Goal: Book appointment/travel/reservation

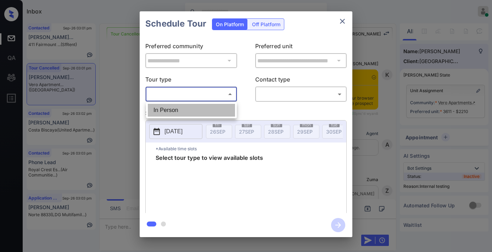
click at [208, 108] on li "In Person" at bounding box center [191, 110] width 87 height 13
type input "********"
click at [292, 94] on div at bounding box center [246, 126] width 492 height 252
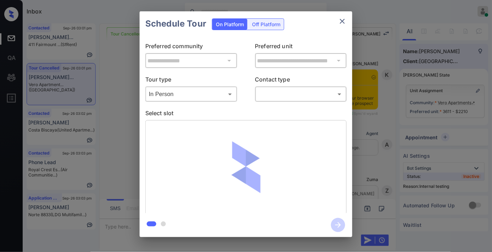
scroll to position [10686, 0]
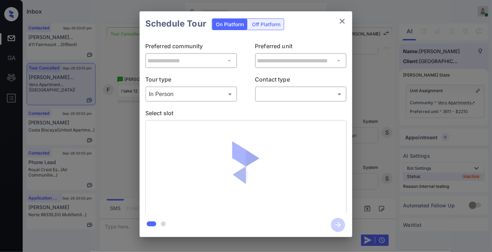
click at [289, 101] on div "​ ​" at bounding box center [301, 93] width 92 height 15
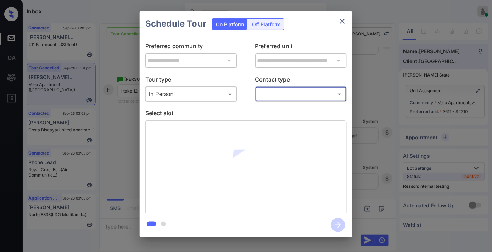
click at [291, 90] on body "Inbox Samantha Soliven Online Set yourself offline Set yourself on break Profil…" at bounding box center [246, 126] width 492 height 252
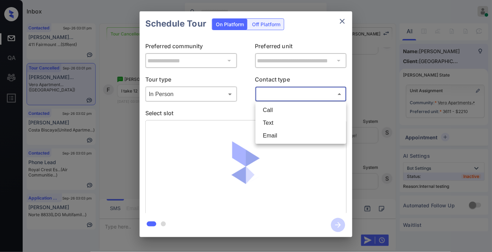
click at [287, 122] on li "Text" at bounding box center [300, 123] width 87 height 13
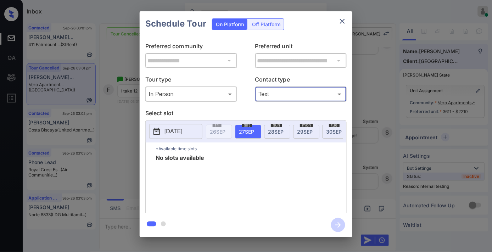
type input "****"
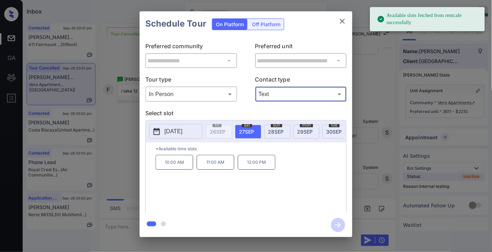
click at [259, 169] on p "12:00 PM" at bounding box center [257, 162] width 38 height 15
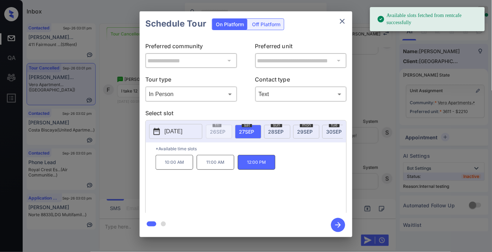
click at [337, 228] on icon "button" at bounding box center [338, 225] width 14 height 14
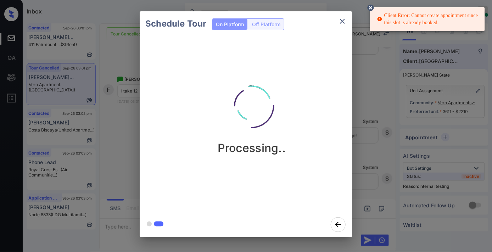
click at [371, 10] on icon at bounding box center [371, 8] width 6 height 6
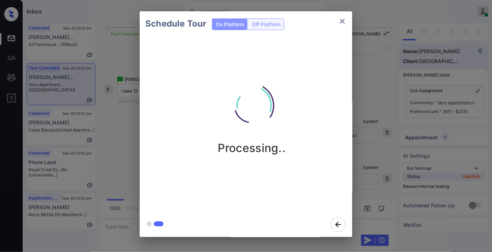
click at [345, 19] on icon "close" at bounding box center [342, 21] width 5 height 5
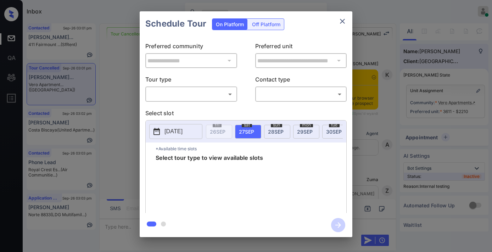
click at [199, 89] on body "Inbox Samantha Soliven Online Set yourself offline Set yourself on break Profil…" at bounding box center [246, 126] width 492 height 252
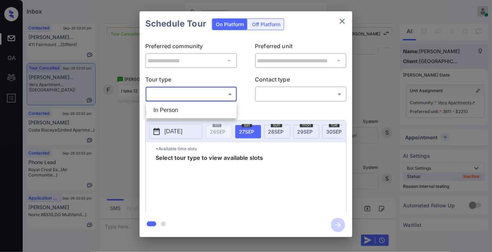
click at [196, 110] on li "In Person" at bounding box center [191, 110] width 87 height 13
type input "********"
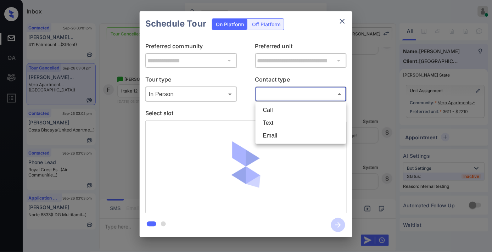
click at [290, 98] on body "Inbox Samantha Soliven Online Set yourself offline Set yourself on break Profil…" at bounding box center [246, 126] width 492 height 252
click at [288, 120] on li "Text" at bounding box center [300, 123] width 87 height 13
type input "****"
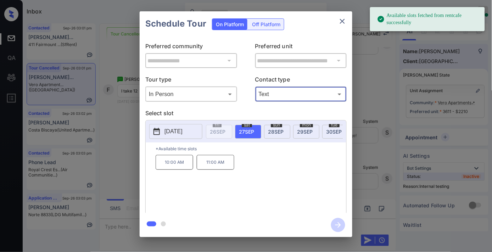
click at [223, 167] on p "11:00 AM" at bounding box center [216, 162] width 38 height 15
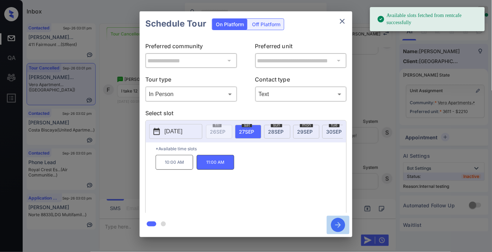
click at [341, 223] on icon "button" at bounding box center [338, 225] width 14 height 14
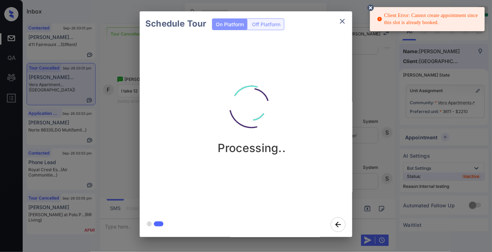
click at [345, 16] on button "close" at bounding box center [342, 21] width 14 height 14
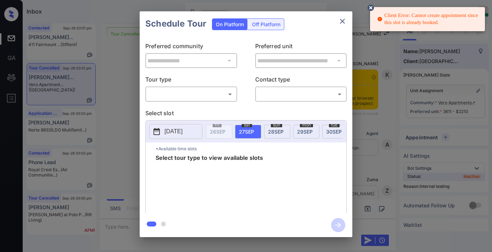
click at [212, 94] on body "Client Error: Cannot create appointment since this slot is already booked. Inbo…" at bounding box center [246, 126] width 492 height 252
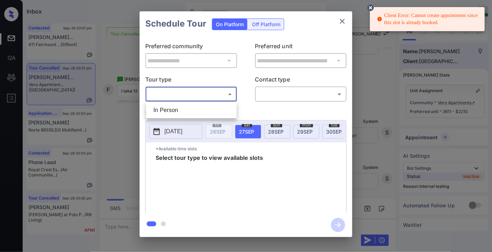
click at [203, 107] on li "In Person" at bounding box center [191, 110] width 87 height 13
type input "********"
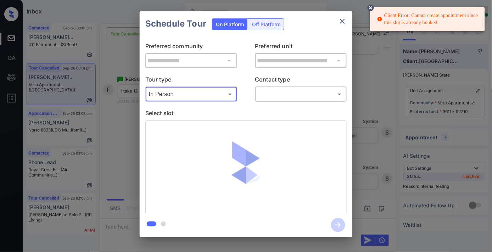
click at [271, 95] on body "Client Error: Cannot create appointment since this slot is already booked. Inbo…" at bounding box center [246, 126] width 492 height 252
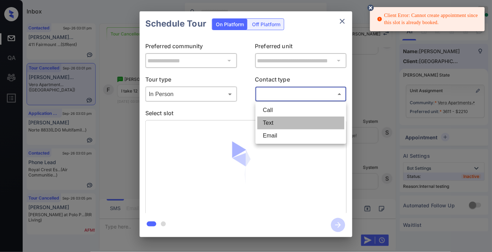
click at [273, 118] on li "Text" at bounding box center [300, 123] width 87 height 13
type input "****"
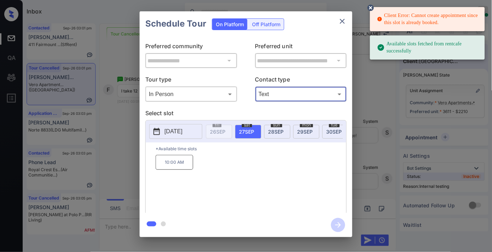
click at [171, 170] on p "10:00 AM" at bounding box center [175, 162] width 38 height 15
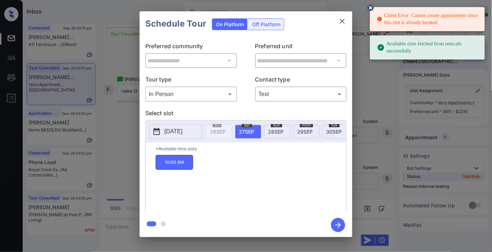
click at [341, 226] on icon "button" at bounding box center [338, 225] width 14 height 14
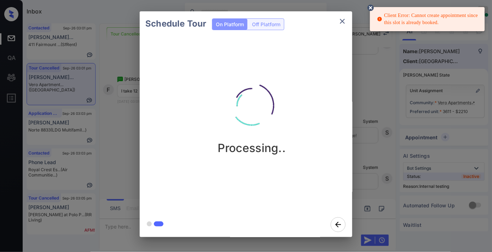
click at [370, 6] on icon at bounding box center [371, 8] width 6 height 6
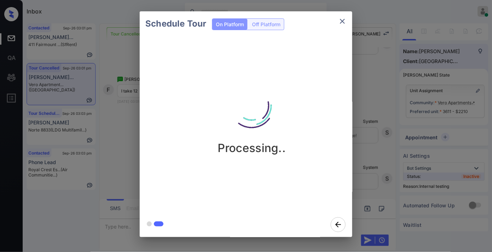
click at [278, 91] on img at bounding box center [251, 105] width 71 height 71
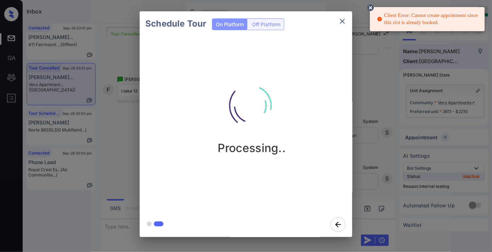
click at [345, 19] on icon "close" at bounding box center [342, 21] width 5 height 5
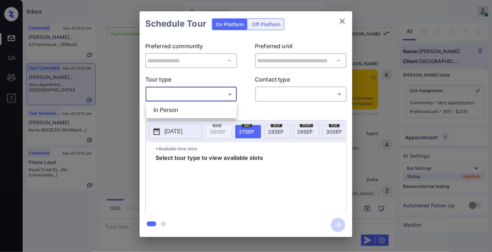
scroll to position [10686, 0]
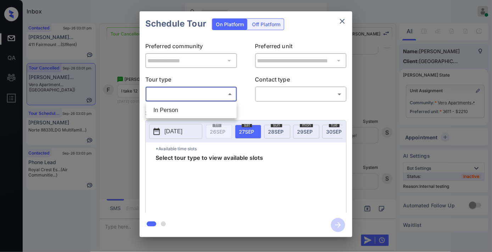
drag, startPoint x: 196, startPoint y: 102, endPoint x: 197, endPoint y: 109, distance: 7.5
click at [196, 103] on ul "In Person" at bounding box center [191, 110] width 91 height 16
click at [197, 112] on li "In Person" at bounding box center [191, 110] width 87 height 13
type input "********"
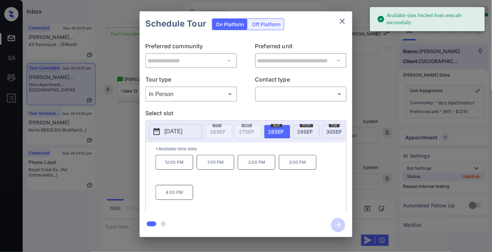
click at [176, 164] on p "12:00 PM" at bounding box center [175, 162] width 38 height 15
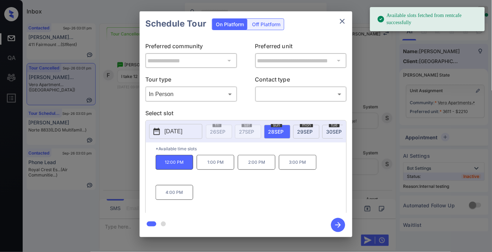
scroll to position [10733, 0]
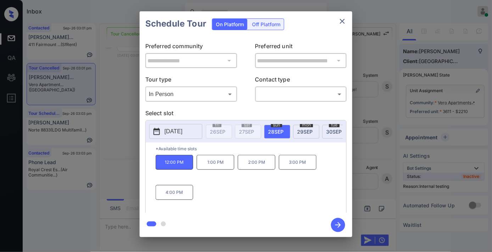
click at [341, 229] on icon "button" at bounding box center [338, 225] width 14 height 14
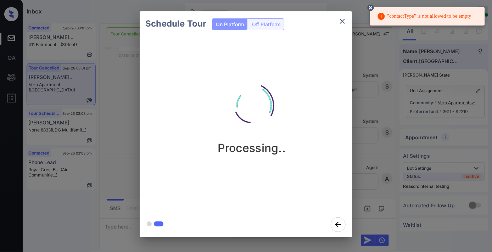
click at [366, 4] on div "Schedule Tour On Platform Off Platform Processing.." at bounding box center [246, 124] width 492 height 248
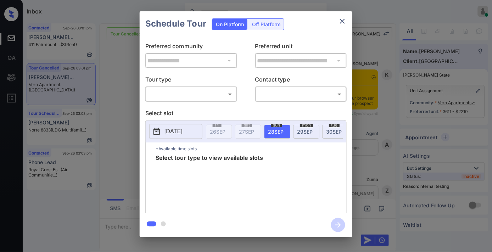
click at [211, 94] on body "Inbox [PERSON_NAME] Online Set yourself offline Set yourself on break Profile S…" at bounding box center [246, 126] width 492 height 252
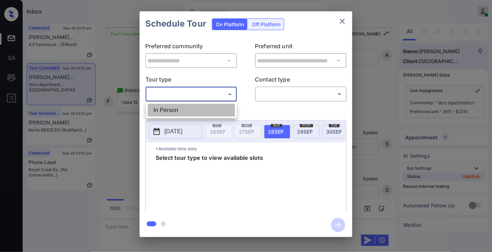
click at [203, 108] on li "In Person" at bounding box center [191, 110] width 87 height 13
type input "********"
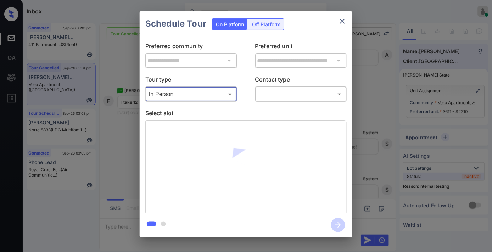
click at [274, 94] on body "Inbox [PERSON_NAME] Online Set yourself offline Set yourself on break Profile S…" at bounding box center [246, 126] width 492 height 252
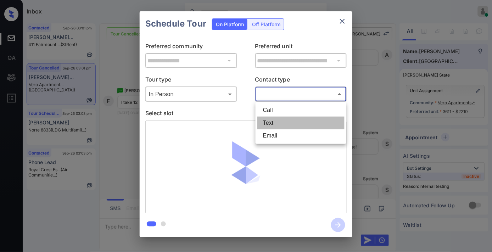
click at [278, 117] on li "Text" at bounding box center [300, 123] width 87 height 13
type input "****"
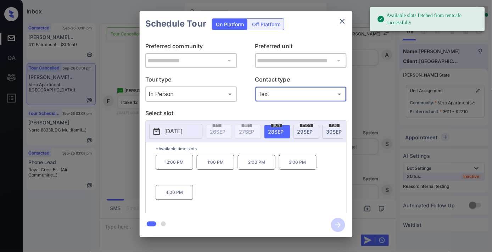
click at [166, 166] on p "12:00 PM" at bounding box center [175, 162] width 38 height 15
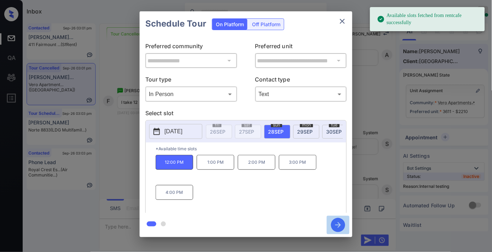
click at [337, 223] on icon "button" at bounding box center [338, 225] width 14 height 14
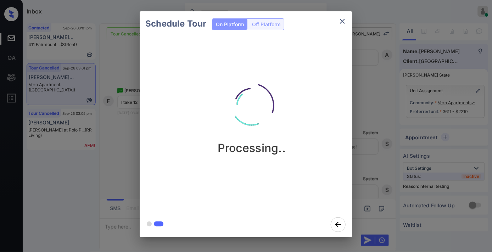
click at [227, 131] on img at bounding box center [251, 105] width 71 height 71
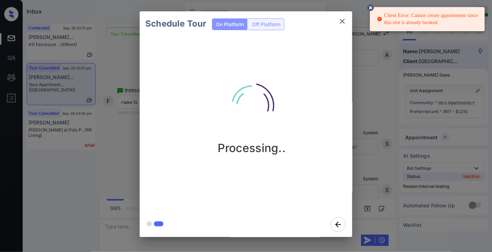
click at [342, 21] on icon "close" at bounding box center [342, 21] width 9 height 9
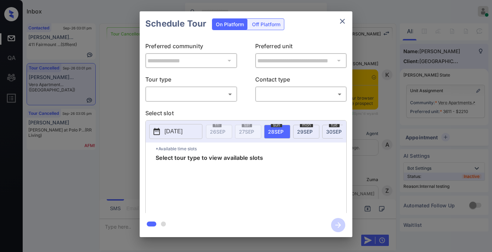
click at [199, 93] on body "Inbox [PERSON_NAME] Online Set yourself offline Set yourself on break Profile S…" at bounding box center [246, 126] width 492 height 252
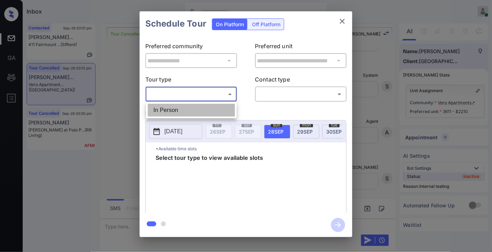
click at [199, 109] on li "In Person" at bounding box center [191, 110] width 87 height 13
type input "********"
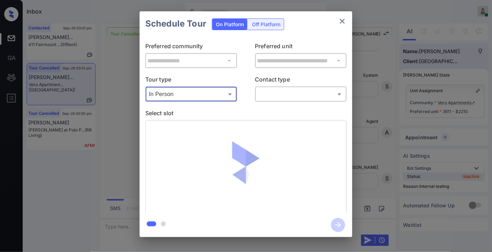
click at [286, 91] on body "Inbox Samantha Soliven Online Set yourself offline Set yourself on break Profil…" at bounding box center [246, 126] width 492 height 252
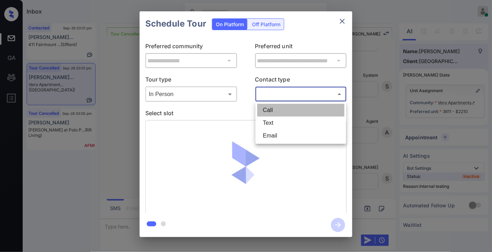
click at [286, 116] on li "Call" at bounding box center [300, 110] width 87 height 13
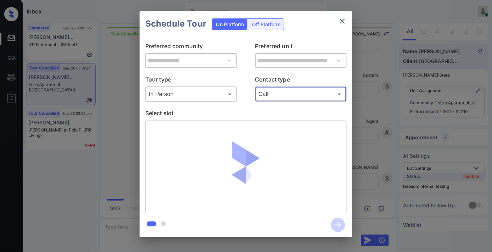
click at [295, 100] on body "Inbox Samantha Soliven Online Set yourself offline Set yourself on break Profil…" at bounding box center [246, 126] width 492 height 252
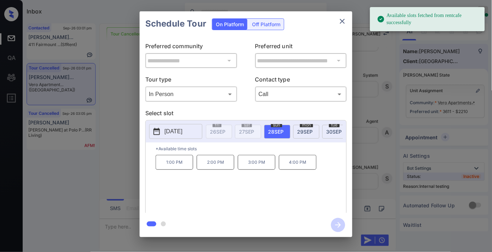
click at [294, 102] on div "**********" at bounding box center [246, 124] width 213 height 177
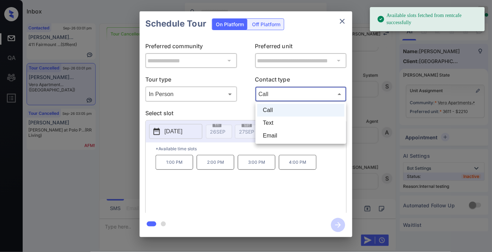
click at [293, 93] on body "Available slots fetched from rentcafe successfully Inbox Samantha Soliven Onlin…" at bounding box center [246, 126] width 492 height 252
click at [291, 122] on li "Text" at bounding box center [300, 123] width 87 height 13
type input "****"
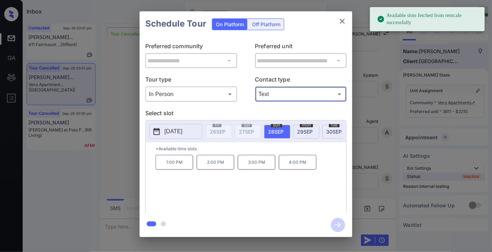
click at [174, 170] on p "1:00 PM" at bounding box center [175, 162] width 38 height 15
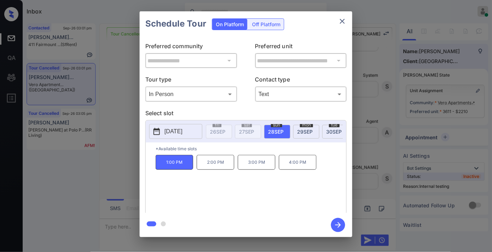
click at [342, 227] on icon "button" at bounding box center [338, 225] width 14 height 14
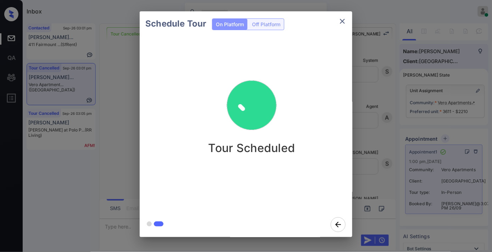
click at [296, 80] on div "Tour Scheduled" at bounding box center [251, 112] width 213 height 85
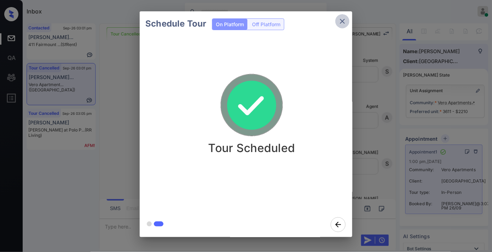
click at [346, 18] on icon "close" at bounding box center [342, 21] width 9 height 9
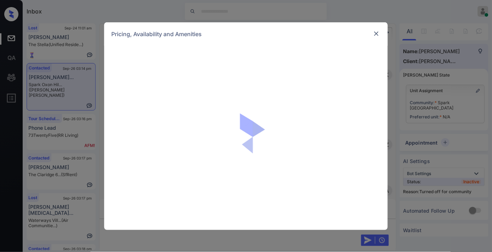
scroll to position [408, 0]
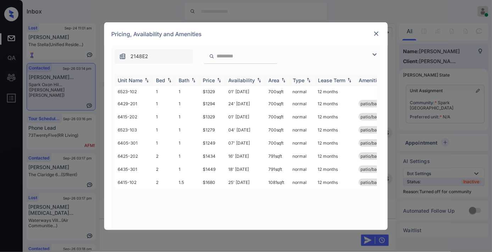
click at [208, 82] on div "Price" at bounding box center [209, 80] width 12 height 6
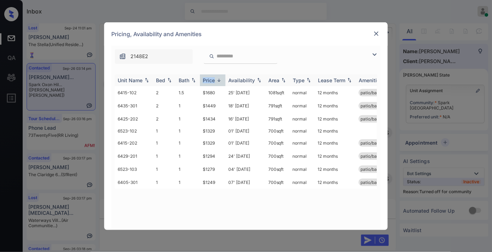
click at [208, 82] on div "Price" at bounding box center [209, 80] width 12 height 6
drag, startPoint x: 219, startPoint y: 90, endPoint x: 200, endPoint y: 90, distance: 18.8
click at [200, 90] on td "$1249" at bounding box center [213, 92] width 26 height 13
copy td "$1249"
click at [233, 91] on td "07' Mar 26" at bounding box center [245, 92] width 40 height 13
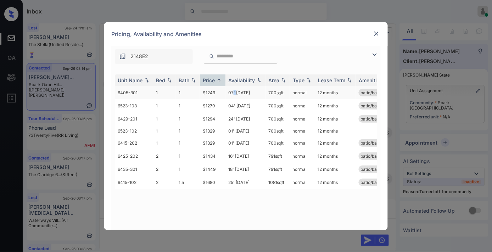
click at [233, 91] on td "07' Mar 26" at bounding box center [245, 92] width 40 height 13
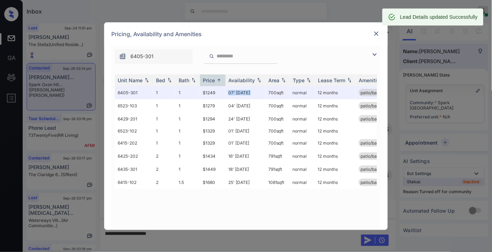
click at [377, 35] on img at bounding box center [376, 33] width 7 height 7
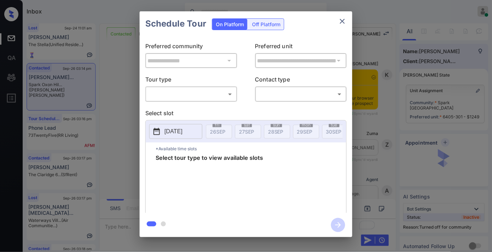
scroll to position [336, 0]
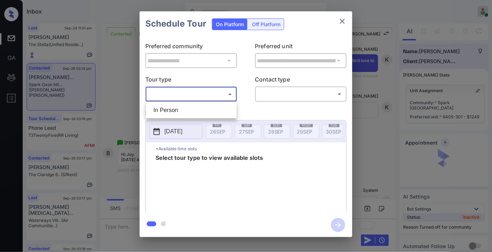
click at [222, 97] on body "Inbox [PERSON_NAME] Online Set yourself offline Set yourself on break Profile S…" at bounding box center [246, 126] width 492 height 252
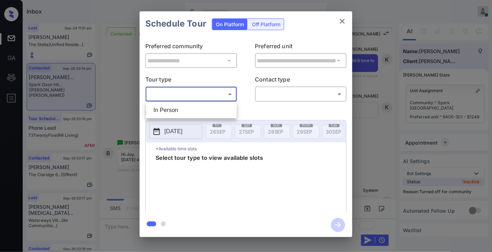
click at [214, 111] on li "In Person" at bounding box center [191, 110] width 87 height 13
type input "********"
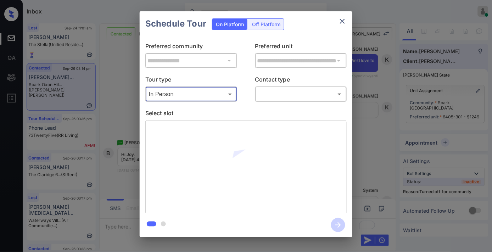
click at [274, 95] on body "Inbox [PERSON_NAME] Online Set yourself offline Set yourself on break Profile S…" at bounding box center [246, 126] width 492 height 252
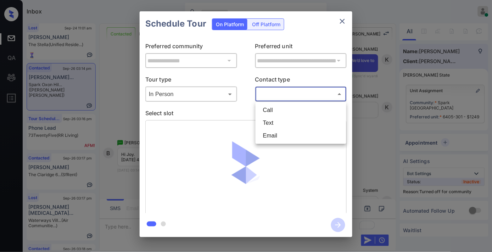
click at [277, 123] on li "Text" at bounding box center [300, 123] width 87 height 13
type input "****"
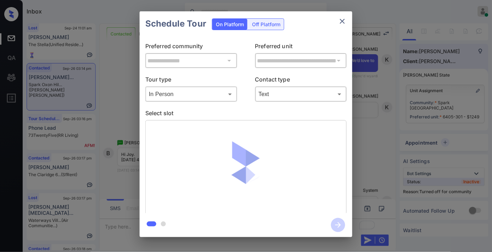
click at [241, 112] on p "Select slot" at bounding box center [245, 114] width 201 height 11
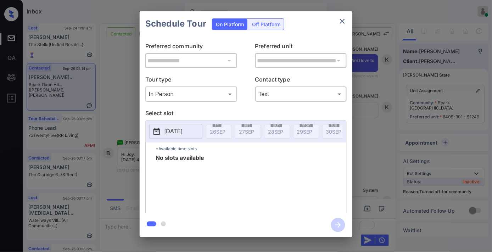
click at [183, 133] on p "[DATE]" at bounding box center [173, 131] width 18 height 9
click at [342, 22] on icon "close" at bounding box center [342, 21] width 9 height 9
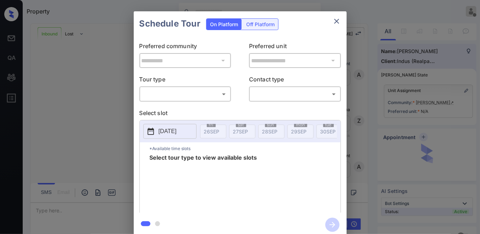
click at [216, 96] on body "Property [PERSON_NAME] Offline Set yourself online Set yourself on break Profil…" at bounding box center [240, 117] width 480 height 234
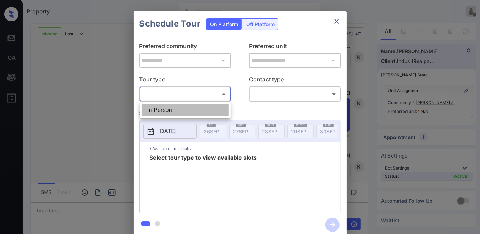
click at [208, 109] on li "In Person" at bounding box center [184, 110] width 87 height 13
type input "********"
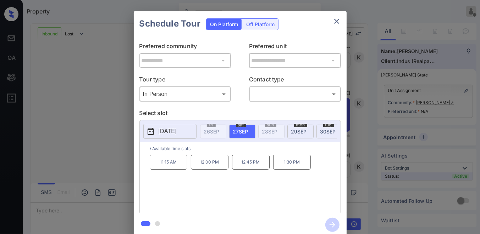
click at [258, 165] on p "12:45 PM" at bounding box center [251, 162] width 38 height 15
click at [335, 23] on icon "close" at bounding box center [336, 21] width 5 height 5
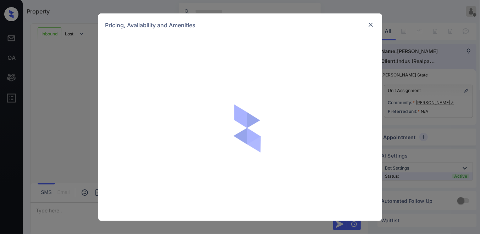
scroll to position [231, 0]
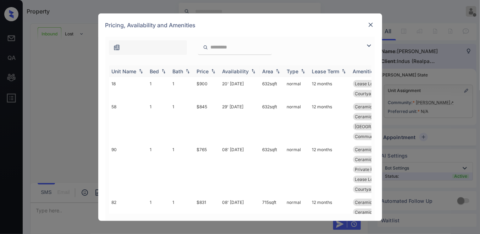
click at [203, 66] on th "Price" at bounding box center [207, 72] width 26 height 12
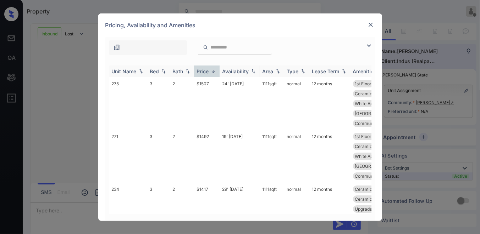
click at [208, 72] on div "Price" at bounding box center [203, 71] width 12 height 6
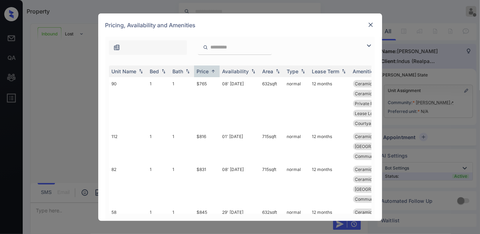
click at [369, 45] on img at bounding box center [368, 45] width 9 height 9
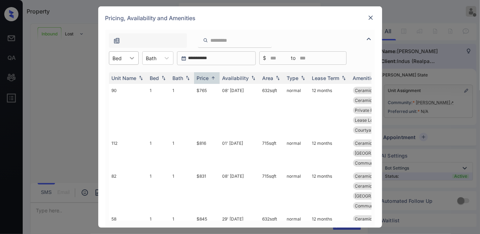
click at [126, 60] on div at bounding box center [131, 58] width 13 height 13
click at [130, 88] on div "2" at bounding box center [124, 88] width 30 height 13
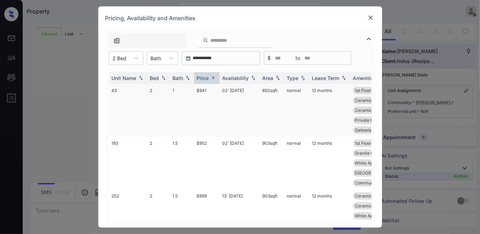
click at [203, 89] on td "$941" at bounding box center [207, 110] width 26 height 53
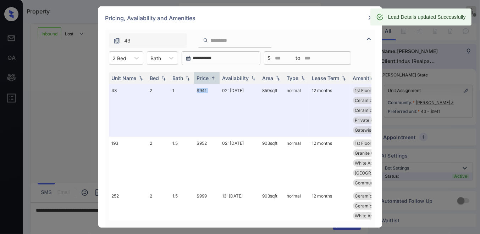
click at [367, 18] on img at bounding box center [370, 17] width 7 height 7
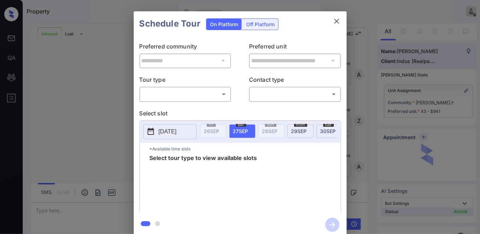
click at [174, 90] on body "Property [PERSON_NAME] Offline Set yourself online Set yourself on break Profil…" at bounding box center [240, 117] width 480 height 234
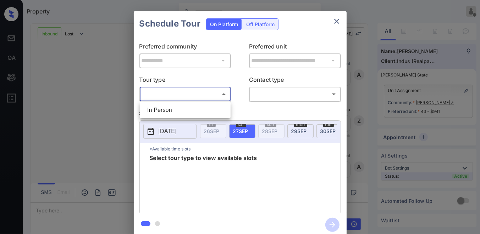
scroll to position [231, 0]
click at [175, 107] on li "In Person" at bounding box center [184, 110] width 87 height 13
type input "********"
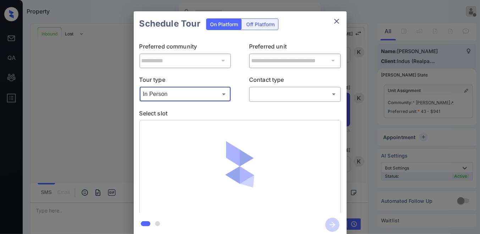
click at [282, 94] on body "Property [PERSON_NAME] Offline Set yourself online Set yourself on break Profil…" at bounding box center [240, 117] width 480 height 234
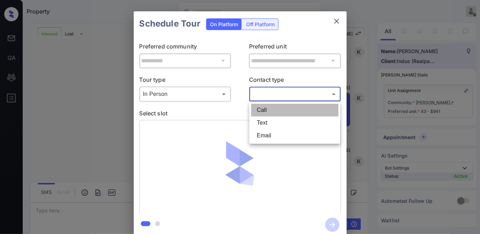
click at [280, 106] on li "Call" at bounding box center [294, 110] width 87 height 13
type input "****"
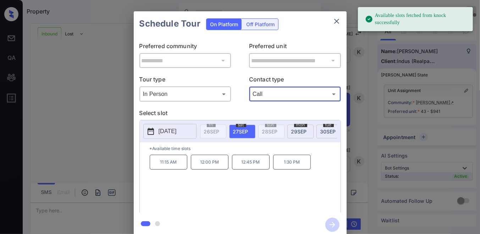
click at [258, 167] on p "12:45 PM" at bounding box center [251, 162] width 38 height 15
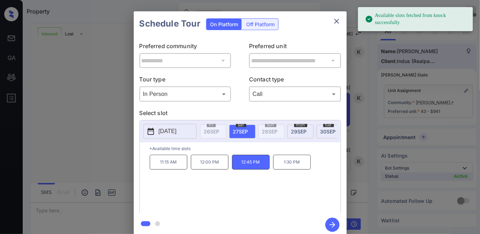
click at [336, 225] on icon "button" at bounding box center [332, 225] width 14 height 14
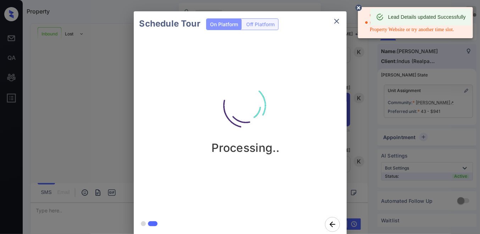
drag, startPoint x: 359, startPoint y: 10, endPoint x: 360, endPoint y: 18, distance: 8.2
click at [359, 10] on icon at bounding box center [358, 8] width 6 height 6
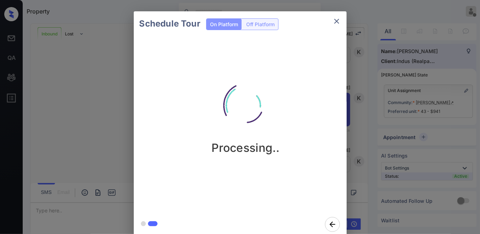
click at [303, 61] on div "Processing.." at bounding box center [246, 124] width 224 height 176
drag, startPoint x: 255, startPoint y: 86, endPoint x: 259, endPoint y: 84, distance: 4.1
click at [255, 86] on img at bounding box center [245, 105] width 71 height 71
click at [334, 20] on icon "close" at bounding box center [336, 21] width 9 height 9
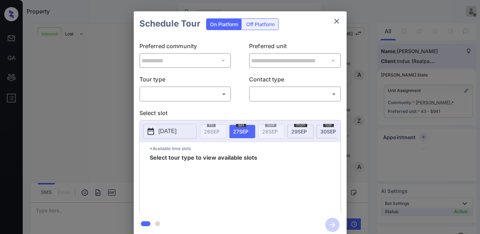
click at [213, 89] on body "Property Samantha Soliven Offline Set yourself online Set yourself on break Pro…" at bounding box center [240, 117] width 480 height 234
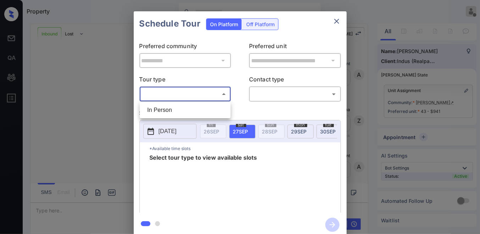
scroll to position [371, 0]
click at [208, 108] on li "In Person" at bounding box center [184, 110] width 87 height 13
type input "********"
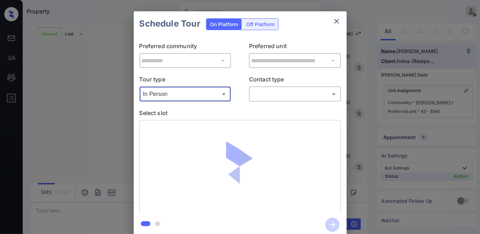
click at [269, 96] on body "Property Samantha Soliven Offline Set yourself online Set yourself on break Pro…" at bounding box center [240, 117] width 480 height 234
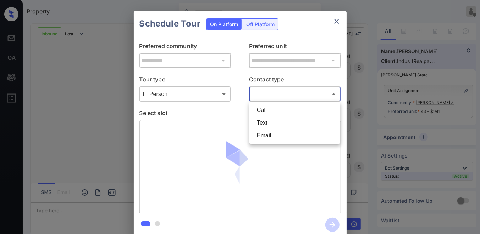
click at [275, 123] on li "Text" at bounding box center [294, 123] width 87 height 13
type input "****"
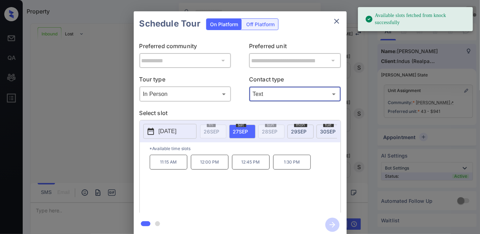
click at [251, 167] on p "12:45 PM" at bounding box center [251, 162] width 38 height 15
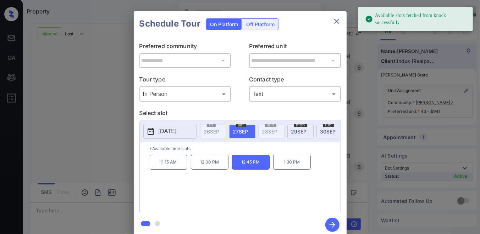
click at [335, 224] on icon "button" at bounding box center [332, 225] width 14 height 14
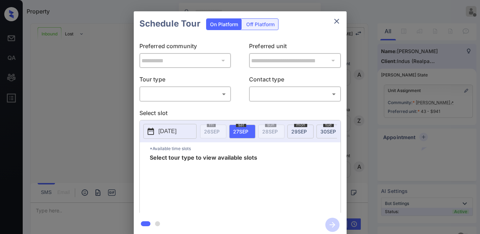
click at [192, 93] on body "Property Samantha Soliven Offline Set yourself online Set yourself on break Pro…" at bounding box center [240, 117] width 480 height 234
type input "********"
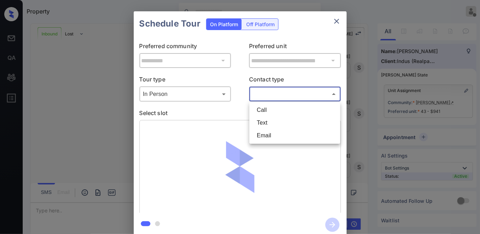
click at [266, 90] on body "Property Samantha Soliven Offline Set yourself online Set yourself on break Pro…" at bounding box center [240, 117] width 480 height 234
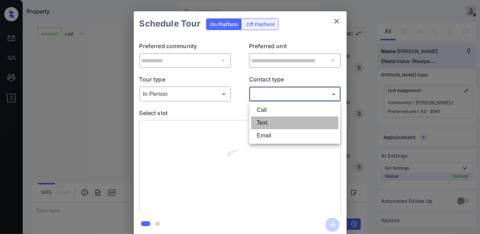
click at [273, 123] on li "Text" at bounding box center [294, 123] width 87 height 13
type input "****"
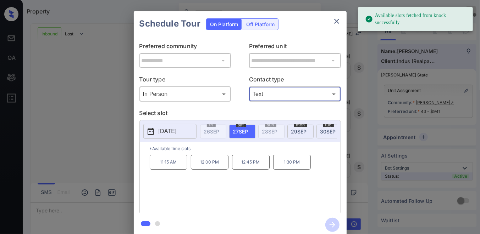
click at [284, 167] on p "1:30 PM" at bounding box center [292, 162] width 38 height 15
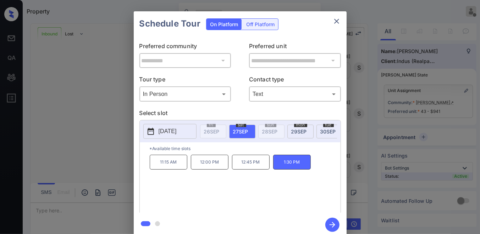
click at [216, 169] on p "12:00 PM" at bounding box center [210, 162] width 38 height 15
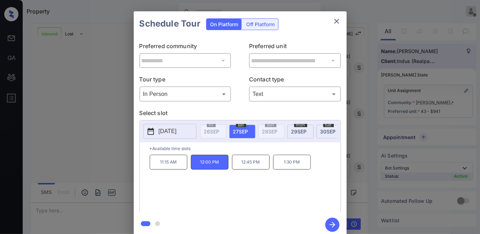
click at [298, 169] on p "1:30 PM" at bounding box center [292, 162] width 38 height 15
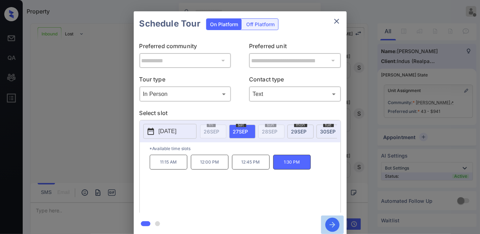
click at [336, 225] on icon "button" at bounding box center [332, 225] width 14 height 14
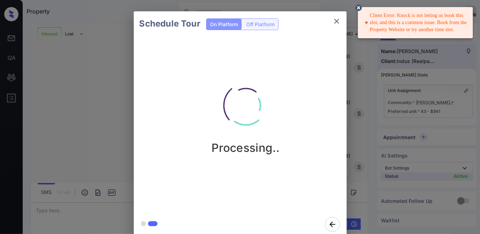
click at [225, 86] on img at bounding box center [245, 105] width 71 height 71
click at [336, 21] on icon "close" at bounding box center [336, 21] width 5 height 5
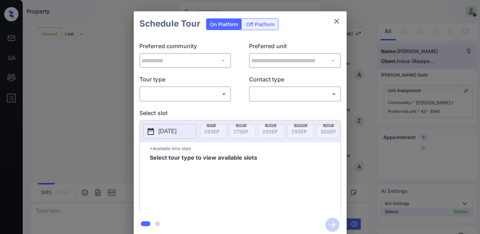
click at [203, 90] on body "Property [PERSON_NAME] Online Set yourself offline Set yourself on break Profil…" at bounding box center [240, 117] width 480 height 234
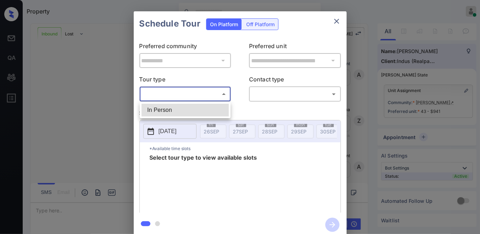
scroll to position [371, 0]
click at [200, 107] on li "In Person" at bounding box center [184, 110] width 87 height 13
type input "********"
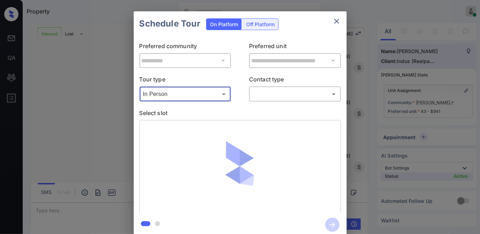
click at [278, 94] on body "Property [PERSON_NAME] Online Set yourself offline Set yourself on break Profil…" at bounding box center [240, 117] width 480 height 234
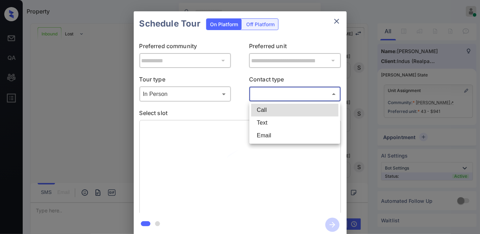
click at [279, 121] on li "Text" at bounding box center [294, 123] width 87 height 13
type input "****"
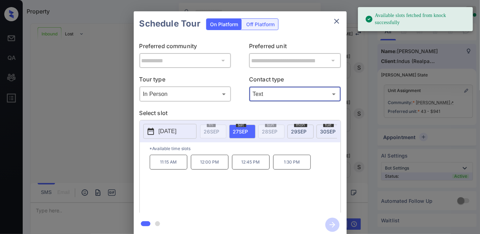
click at [239, 165] on p "12:45 PM" at bounding box center [251, 162] width 38 height 15
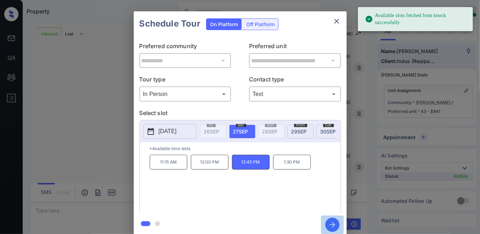
click at [332, 228] on icon "button" at bounding box center [332, 225] width 14 height 14
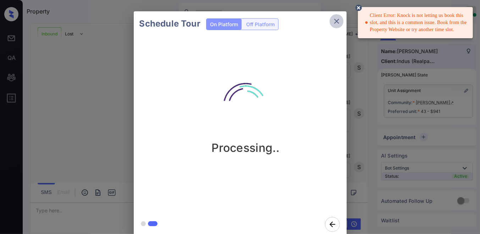
click at [336, 20] on icon "close" at bounding box center [336, 21] width 9 height 9
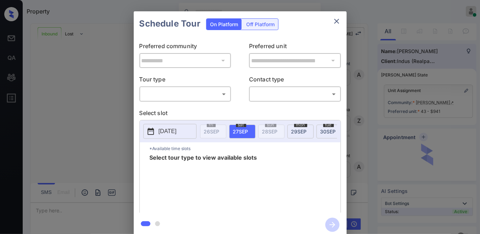
scroll to position [371, 0]
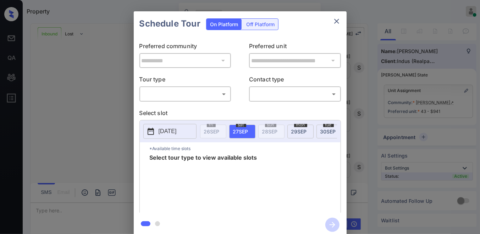
click at [214, 97] on body "Property [PERSON_NAME] Online Set yourself offline Set yourself on break Profil…" at bounding box center [240, 117] width 480 height 234
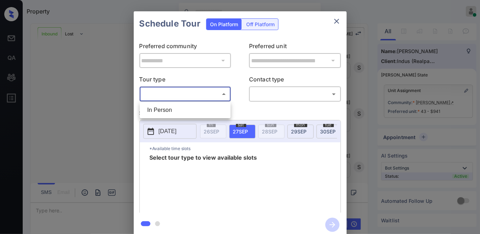
click at [203, 112] on li "In Person" at bounding box center [184, 110] width 87 height 13
type input "********"
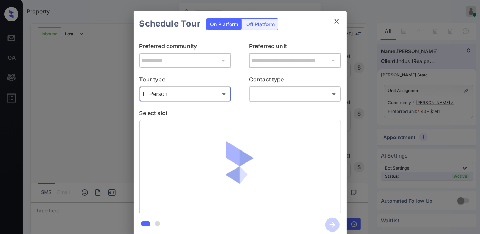
click at [271, 103] on div "**********" at bounding box center [240, 124] width 213 height 177
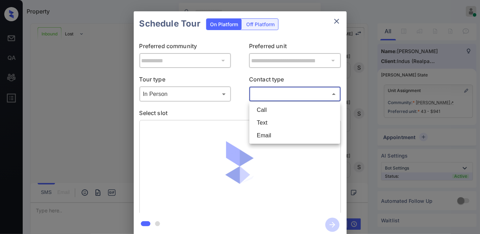
click at [270, 96] on body "Property Samantha Soliven Online Set yourself offline Set yourself on break Pro…" at bounding box center [240, 117] width 480 height 234
click at [260, 122] on li "Text" at bounding box center [294, 123] width 87 height 13
type input "****"
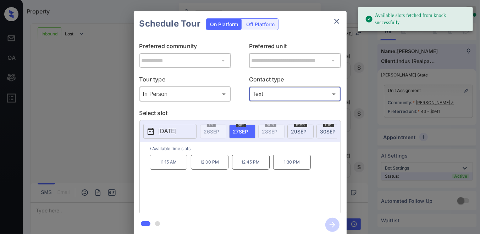
click at [292, 170] on p "1:30 PM" at bounding box center [292, 162] width 38 height 15
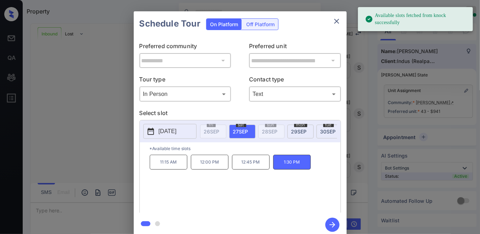
click at [334, 224] on icon "button" at bounding box center [332, 225] width 6 height 6
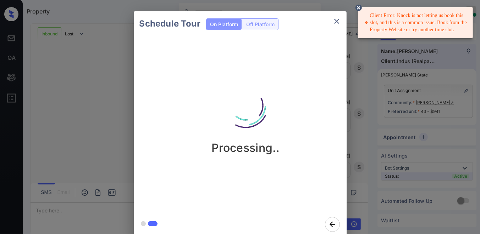
click at [337, 17] on icon "close" at bounding box center [336, 21] width 9 height 9
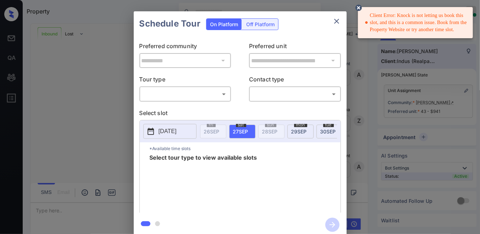
scroll to position [371, 0]
click at [190, 87] on div "​ ​" at bounding box center [185, 93] width 92 height 15
click at [185, 95] on body "Client Error: Knock is not letting us book this slot, and this is a common issu…" at bounding box center [240, 117] width 480 height 234
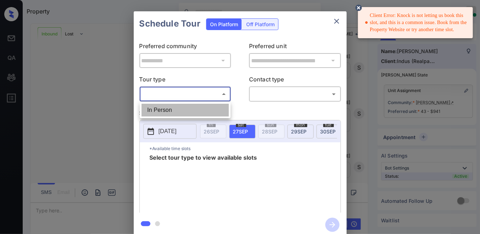
click at [182, 104] on li "In Person" at bounding box center [184, 110] width 87 height 13
type input "********"
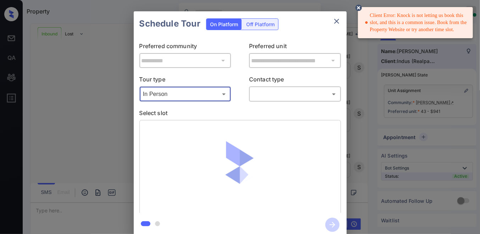
click at [274, 86] on p "Contact type" at bounding box center [295, 80] width 92 height 11
click at [274, 91] on body "Client Error: Knock is not letting us book this slot, and this is a common issu…" at bounding box center [240, 117] width 480 height 234
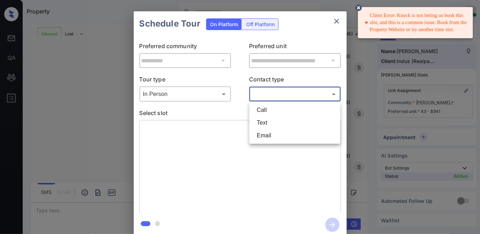
click at [271, 123] on li "Text" at bounding box center [294, 123] width 87 height 13
type input "****"
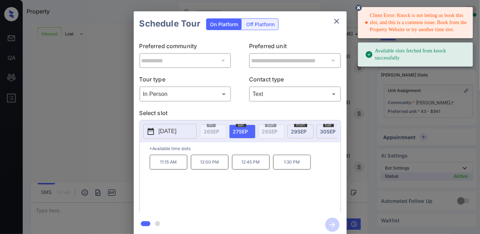
click at [208, 169] on p "12:00 PM" at bounding box center [210, 162] width 38 height 15
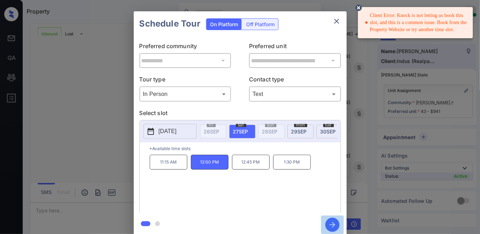
click at [332, 225] on icon "button" at bounding box center [332, 225] width 6 height 6
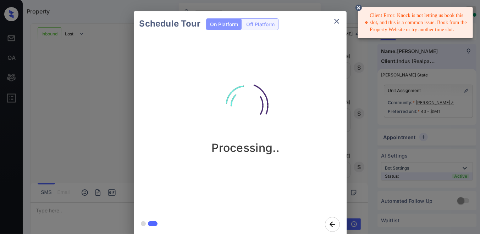
click at [359, 5] on icon at bounding box center [358, 8] width 6 height 6
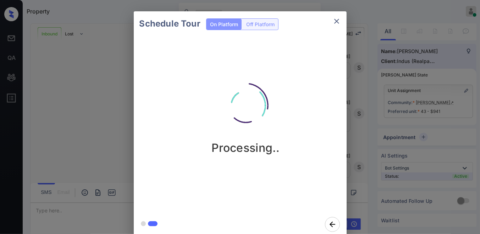
click at [257, 146] on p "Processing.." at bounding box center [245, 148] width 68 height 14
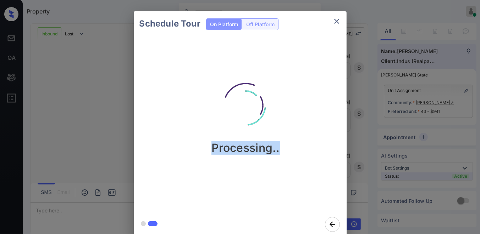
click at [257, 146] on p "Processing.." at bounding box center [245, 148] width 68 height 14
click at [260, 146] on p "Processing.." at bounding box center [245, 148] width 68 height 14
click at [271, 134] on img at bounding box center [245, 105] width 71 height 71
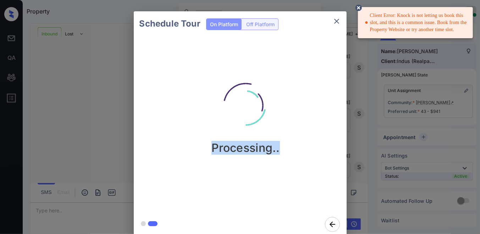
click at [338, 20] on icon "close" at bounding box center [336, 21] width 5 height 5
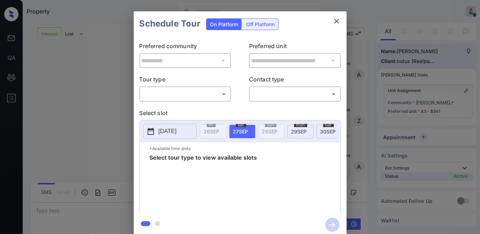
scroll to position [371, 0]
click at [337, 20] on icon "close" at bounding box center [336, 21] width 5 height 5
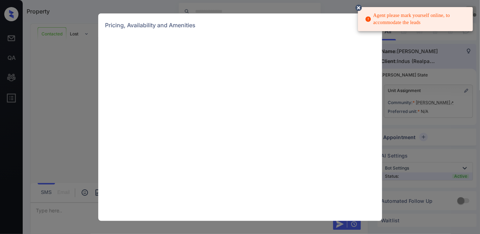
scroll to position [695, 0]
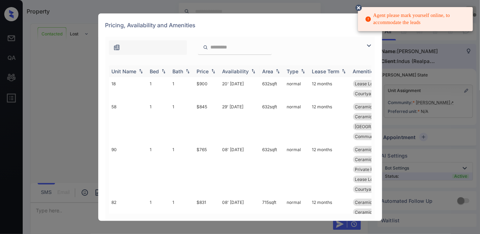
click at [202, 67] on th "Price" at bounding box center [207, 72] width 26 height 12
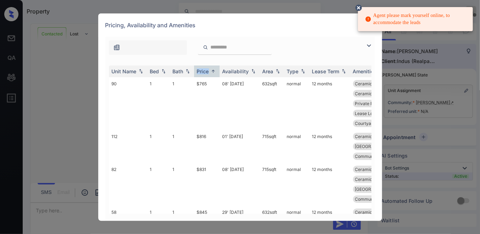
click at [369, 46] on img at bounding box center [368, 45] width 9 height 9
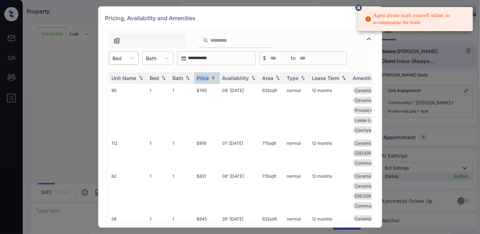
click at [123, 54] on div "Bed" at bounding box center [117, 58] width 16 height 10
click at [128, 89] on div "2" at bounding box center [124, 88] width 30 height 13
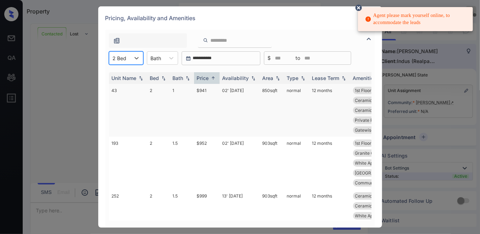
click at [203, 90] on td "$941" at bounding box center [207, 110] width 26 height 53
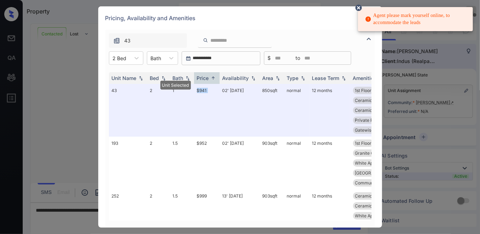
click at [359, 8] on icon at bounding box center [358, 8] width 6 height 6
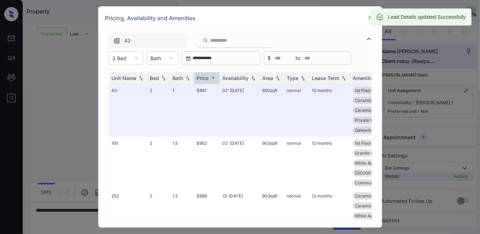
click at [372, 16] on div "Lead Details updated Successfully" at bounding box center [420, 17] width 101 height 17
click at [370, 18] on div "Lead Details updated Successfully" at bounding box center [420, 17] width 101 height 17
click at [367, 16] on img at bounding box center [370, 17] width 7 height 7
